Goal: Information Seeking & Learning: Learn about a topic

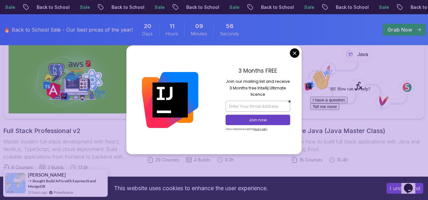
click at [57, 136] on div "Full Stack Professional v2 Master modern full-stack development with React, Nod…" at bounding box center [70, 144] width 134 height 34
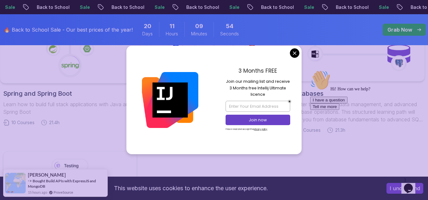
scroll to position [368, 0]
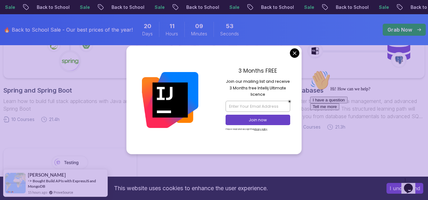
click at [58, 93] on h2 "Spring and Spring Boot" at bounding box center [70, 90] width 134 height 9
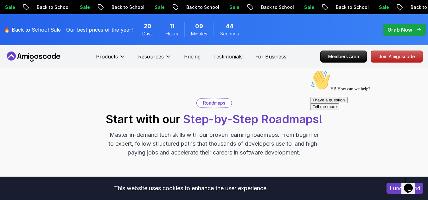
scroll to position [368, 0]
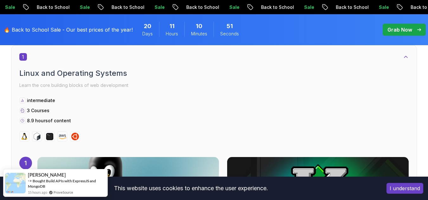
click at [391, 187] on button "I understand" at bounding box center [404, 188] width 37 height 11
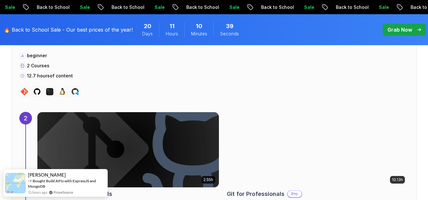
scroll to position [727, 0]
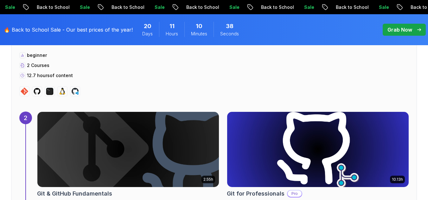
click at [156, 109] on div "2 Version Control Learn how to manage your code beginner 2 Courses 12.7 hours o…" at bounding box center [213, 110] width 405 height 221
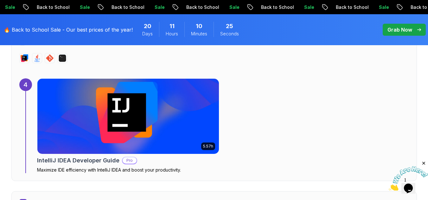
scroll to position [1224, 0]
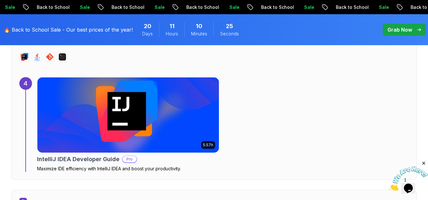
click at [79, 107] on img at bounding box center [127, 115] width 181 height 75
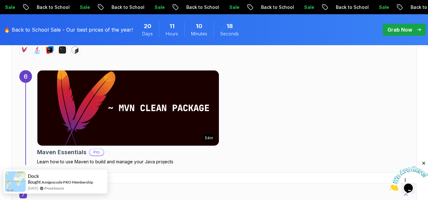
scroll to position [1716, 0]
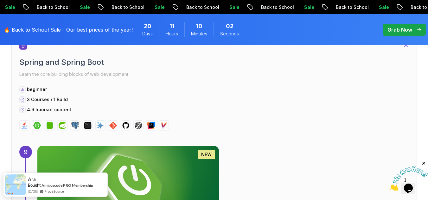
scroll to position [2263, 0]
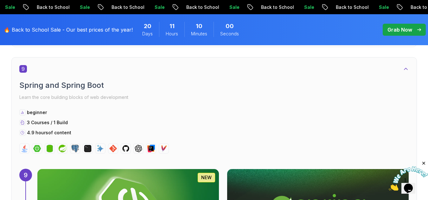
click at [50, 74] on div "9 Spring and Spring Boot Learn the core building blocks of web development begi…" at bounding box center [213, 109] width 389 height 89
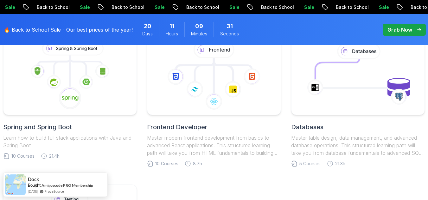
scroll to position [331, 0]
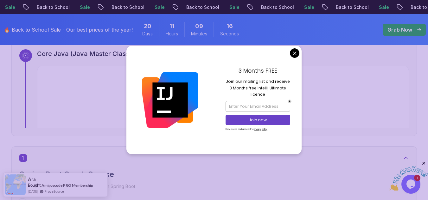
scroll to position [300, 0]
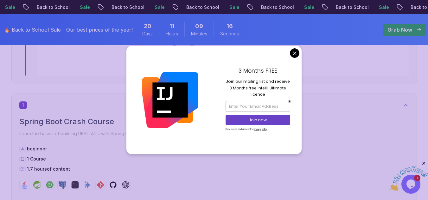
click at [271, 57] on div "3 Months FREE Join our mailing list and receive 3 Months free Intellij Ultimate…" at bounding box center [258, 100] width 88 height 108
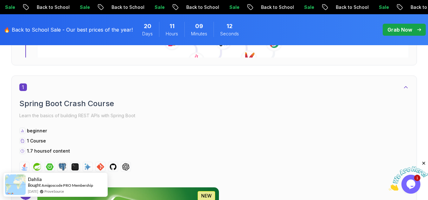
scroll to position [347, 0]
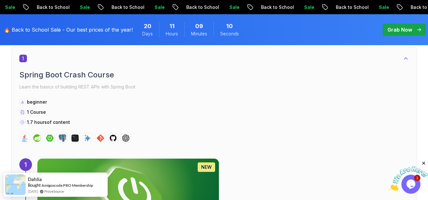
drag, startPoint x: 135, startPoint y: 78, endPoint x: 131, endPoint y: 68, distance: 10.8
click at [131, 68] on div "1 Spring Boot Crash Course Learn the basics of building REST APIs with Spring B…" at bounding box center [213, 99] width 389 height 89
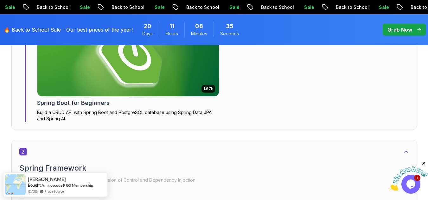
scroll to position [492, 0]
